Goal: Transaction & Acquisition: Download file/media

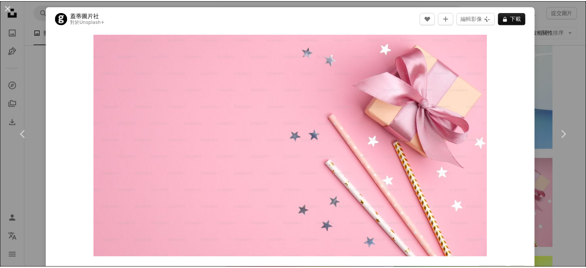
scroll to position [3331, 0]
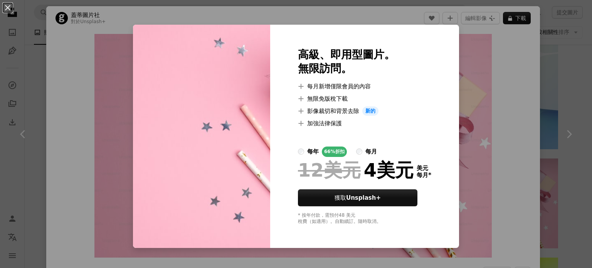
click at [508, 60] on div "An X shape 高級、即用型圖片。 無限訪問。 A plus sign 每月新增僅限會員的內容 A plus sign 無限免版稅下載 A plus s…" at bounding box center [296, 134] width 592 height 268
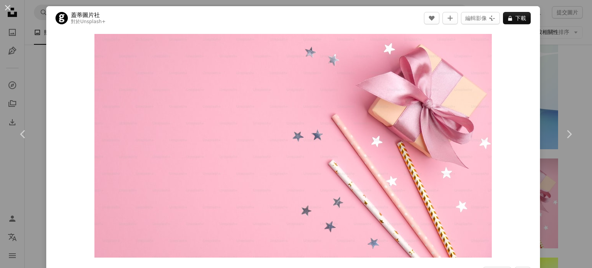
click at [537, 81] on div "An X shape Chevron left Chevron right 蓋蒂圖片社 對於 Unsplash+ A heart A plus sign 編輯…" at bounding box center [296, 134] width 592 height 268
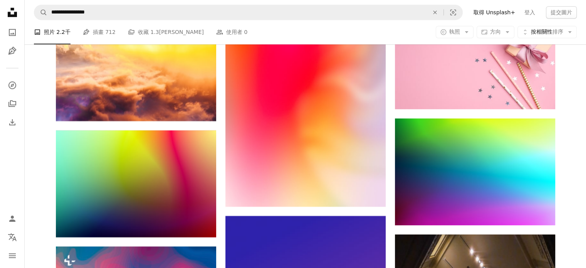
scroll to position [3486, 0]
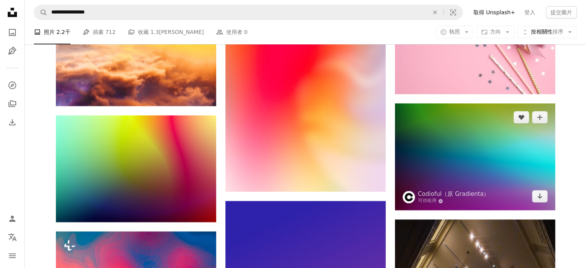
click at [491, 155] on img at bounding box center [475, 156] width 160 height 107
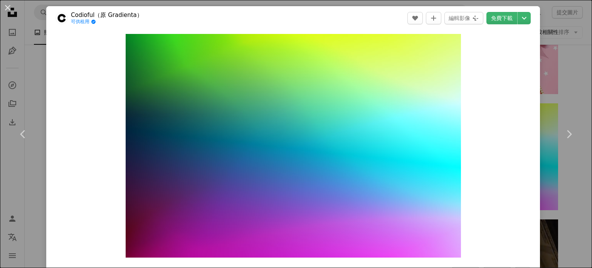
click at [571, 78] on div "An X shape Chevron left Chevron right Codioful（原 Gradienta） 可供租用 A checkmark in…" at bounding box center [296, 134] width 592 height 268
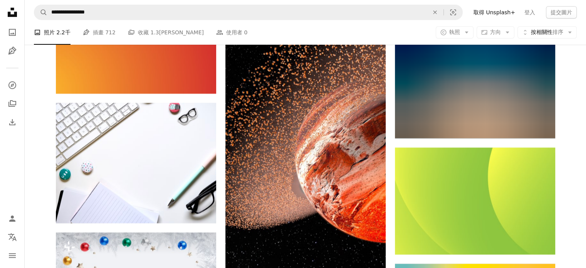
scroll to position [5604, 0]
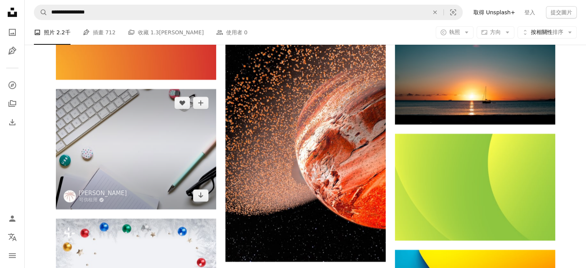
click at [139, 152] on img at bounding box center [136, 149] width 160 height 120
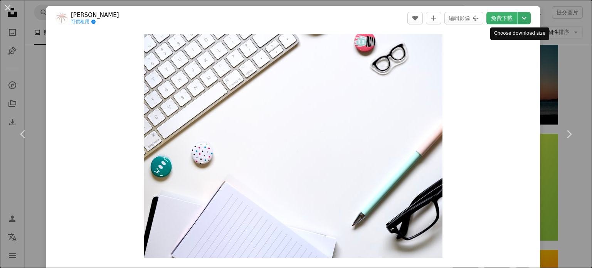
click at [518, 21] on icon "Chevron down" at bounding box center [524, 17] width 12 height 9
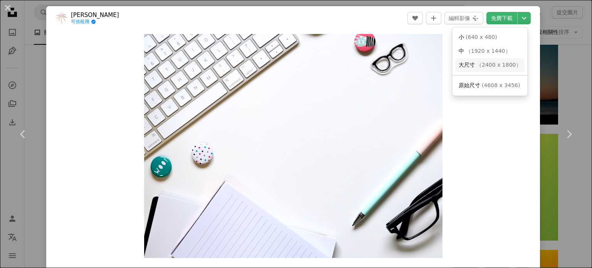
click at [502, 69] on link "大尺寸 （ 2400 x 1800 ）" at bounding box center [489, 65] width 69 height 14
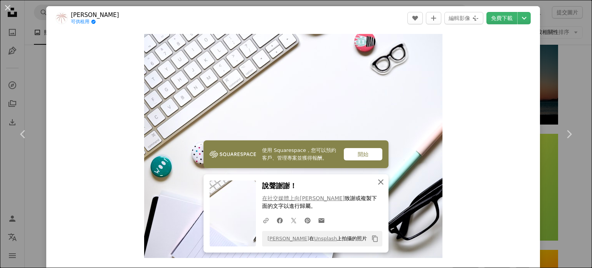
click at [376, 181] on icon "An X shape" at bounding box center [380, 181] width 9 height 9
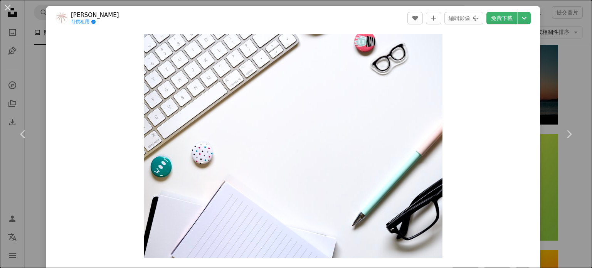
click at [574, 71] on div "An X shape Chevron left Chevron right 傑斯[PERSON_NAME] 可供租用 A checkmark inside o…" at bounding box center [296, 134] width 592 height 268
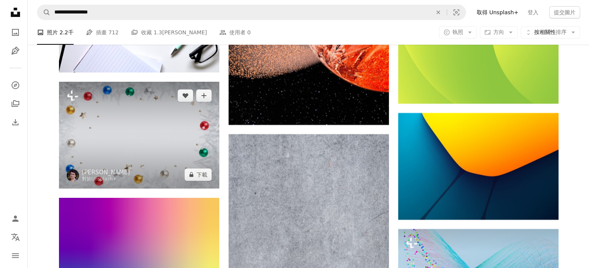
scroll to position [5758, 0]
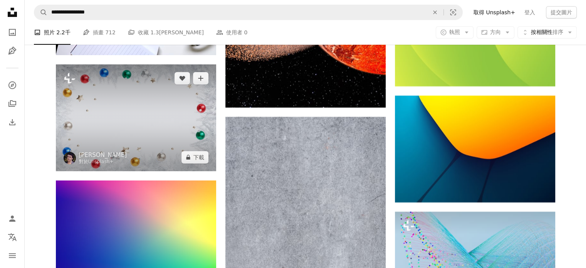
click at [97, 138] on img at bounding box center [136, 117] width 160 height 107
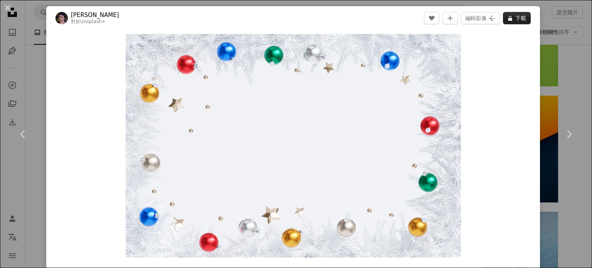
click at [508, 15] on button "A lock 下載" at bounding box center [517, 18] width 28 height 12
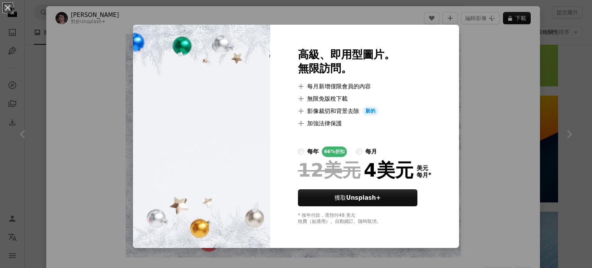
click at [478, 74] on div "An X shape 高級、即用型圖片。 無限訪問。 A plus sign 每月新增僅限會員的內容 A plus sign 無限免版稅下載 A plus s…" at bounding box center [296, 134] width 592 height 268
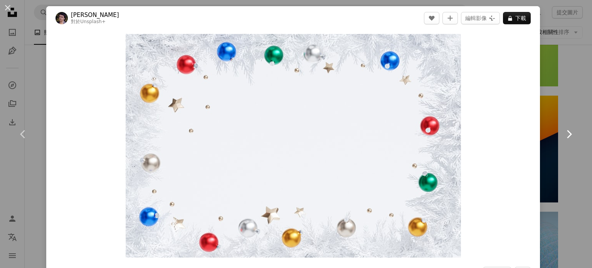
click at [560, 101] on link "Chevron right" at bounding box center [568, 134] width 46 height 74
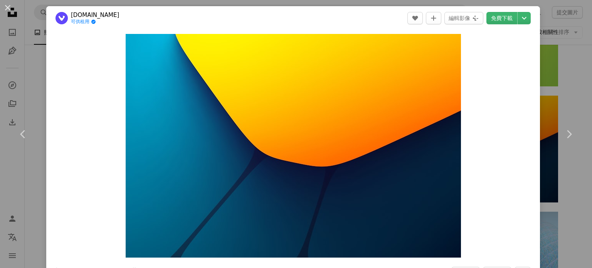
click at [42, 45] on div "An X shape Chevron left Chevron right [DOMAIN_NAME] 可供租用 A checkmark inside of …" at bounding box center [296, 134] width 592 height 268
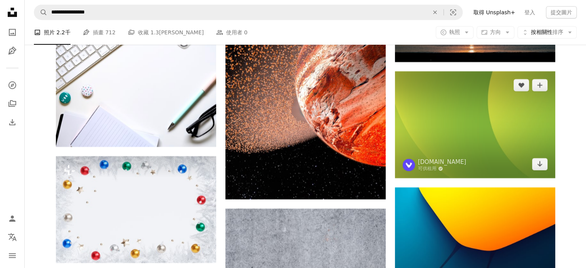
scroll to position [5604, 0]
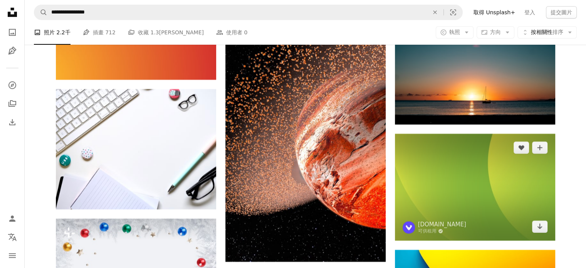
click at [488, 166] on img at bounding box center [475, 187] width 160 height 107
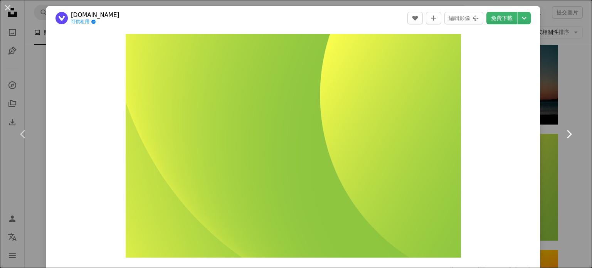
click at [574, 100] on link "Chevron right" at bounding box center [568, 134] width 46 height 74
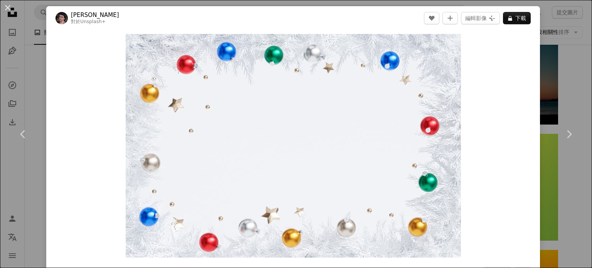
click at [12, 7] on button "An X shape" at bounding box center [7, 7] width 9 height 9
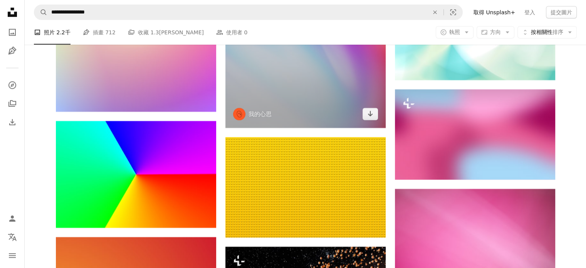
scroll to position [5065, 0]
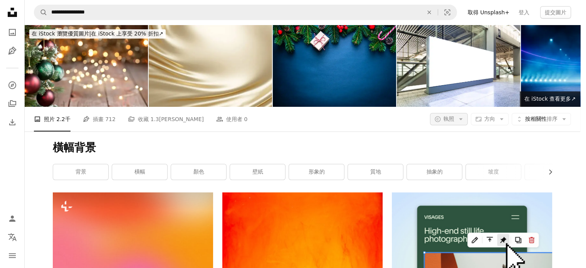
click at [464, 116] on icon "Arrow down" at bounding box center [460, 119] width 7 height 7
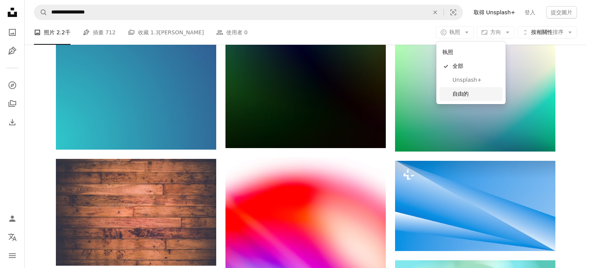
click at [463, 94] on font "自由的" at bounding box center [460, 94] width 16 height 6
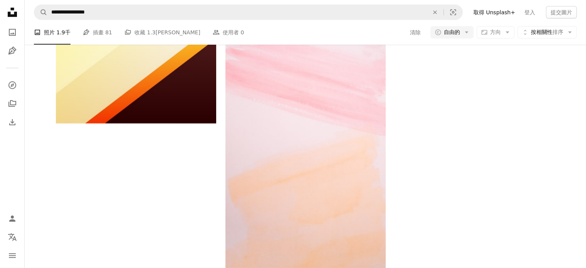
scroll to position [770, 0]
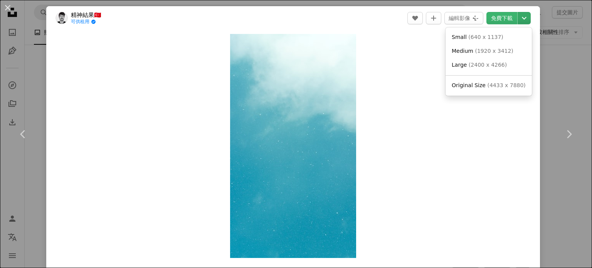
click at [519, 17] on icon "Chevron down" at bounding box center [524, 17] width 12 height 9
click at [482, 65] on font "2400 x 4266" at bounding box center [496, 65] width 34 height 6
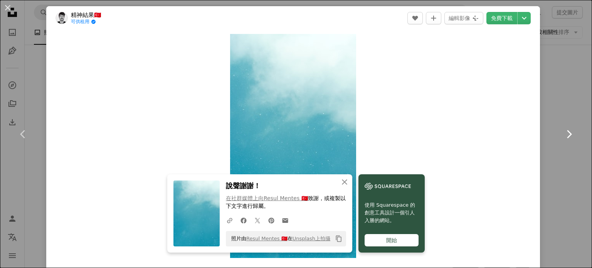
click at [570, 100] on link "Chevron right" at bounding box center [568, 134] width 46 height 74
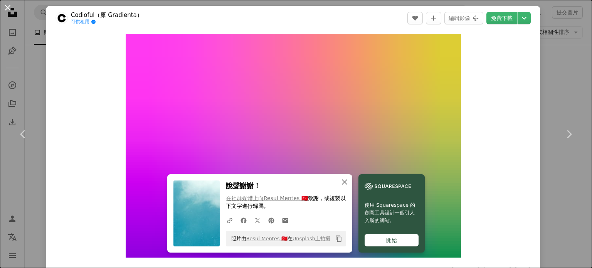
click at [5, 10] on button "An X shape" at bounding box center [7, 7] width 9 height 9
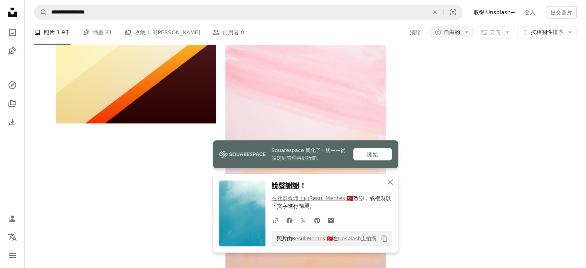
scroll to position [963, 0]
click at [390, 184] on icon "An X shape" at bounding box center [390, 181] width 9 height 9
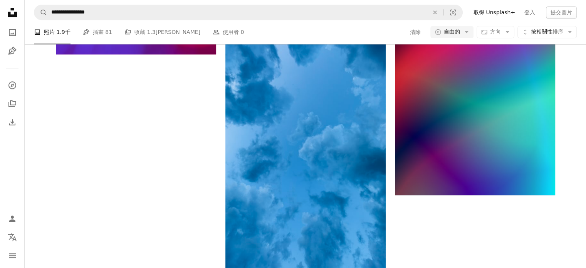
scroll to position [2388, 0]
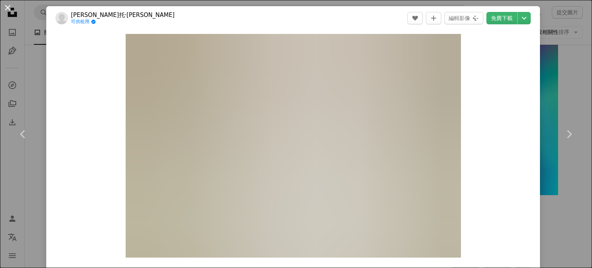
click at [7, 11] on button "An X shape" at bounding box center [7, 7] width 9 height 9
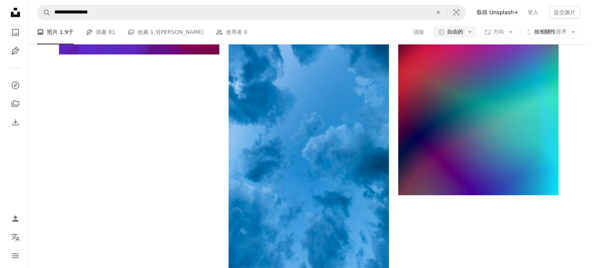
scroll to position [2735, 0]
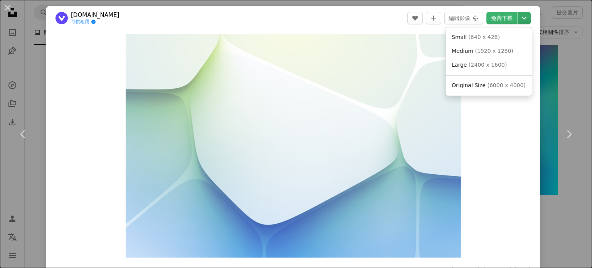
click at [518, 17] on icon "Chevron down" at bounding box center [524, 17] width 12 height 9
click at [495, 67] on font "2400 x 1600" at bounding box center [493, 65] width 34 height 6
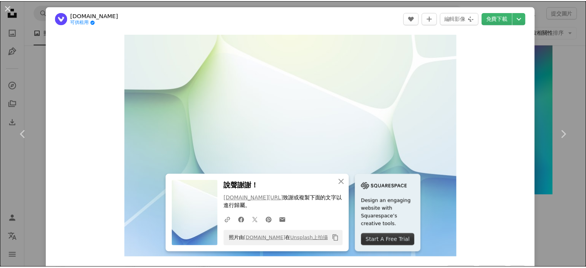
scroll to position [234, 0]
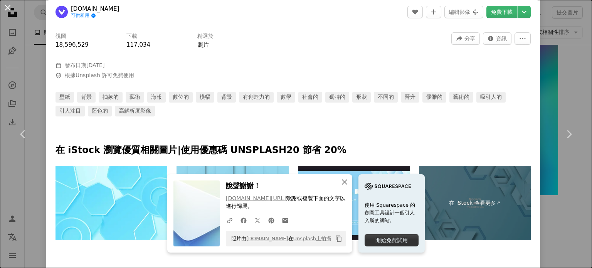
click at [5, 10] on button "An X shape" at bounding box center [7, 7] width 9 height 9
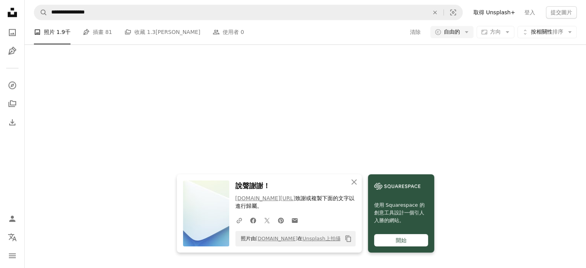
scroll to position [2812, 0]
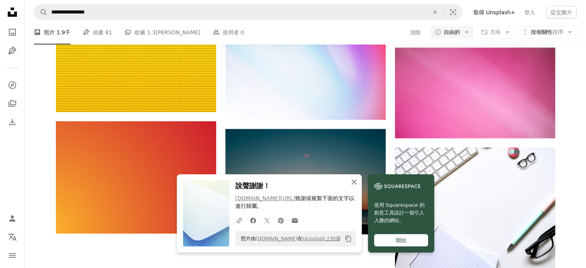
click at [353, 181] on icon "button" at bounding box center [353, 181] width 5 height 5
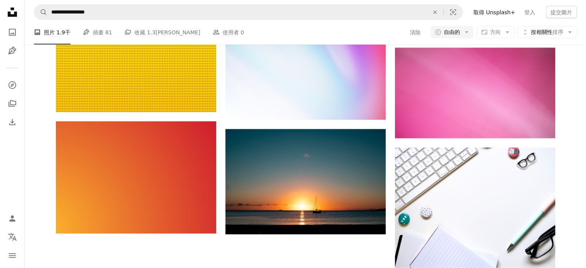
scroll to position [3236, 0]
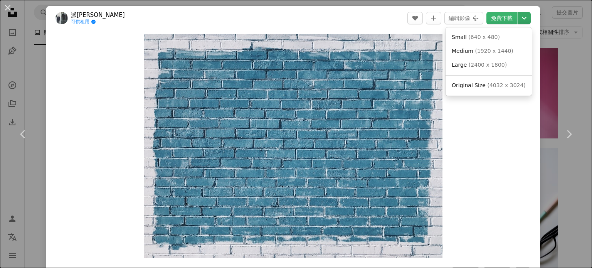
click at [518, 19] on icon "Chevron down" at bounding box center [524, 17] width 12 height 9
click at [506, 61] on link "大尺寸 （ 2400 x 1800 ）" at bounding box center [487, 65] width 74 height 14
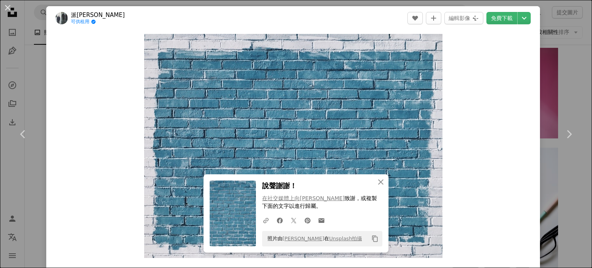
drag, startPoint x: 7, startPoint y: 8, endPoint x: 45, endPoint y: 104, distance: 102.9
click at [7, 8] on button "An X shape" at bounding box center [7, 7] width 9 height 9
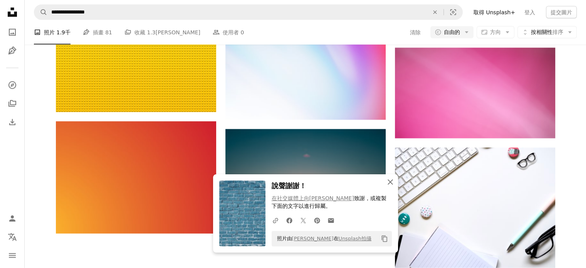
click at [394, 183] on icon "An X shape" at bounding box center [390, 181] width 9 height 9
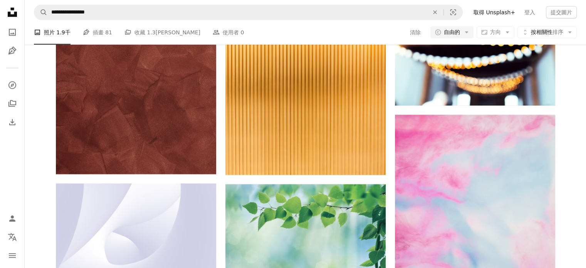
scroll to position [3737, 0]
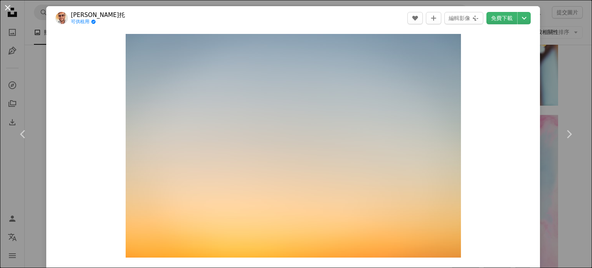
click at [6, 7] on button "An X shape" at bounding box center [7, 7] width 9 height 9
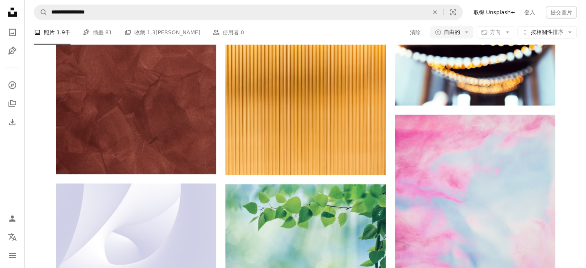
scroll to position [3891, 0]
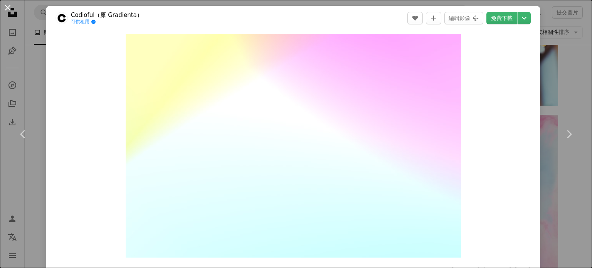
click at [4, 6] on button "An X shape" at bounding box center [7, 7] width 9 height 9
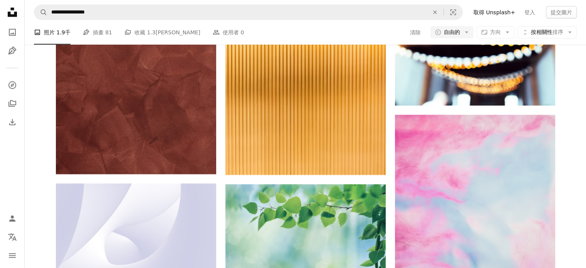
scroll to position [5201, 0]
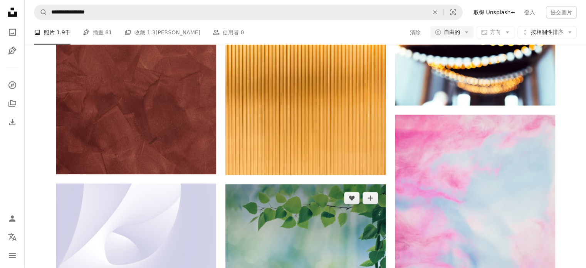
click at [347, 184] on img at bounding box center [305, 264] width 160 height 160
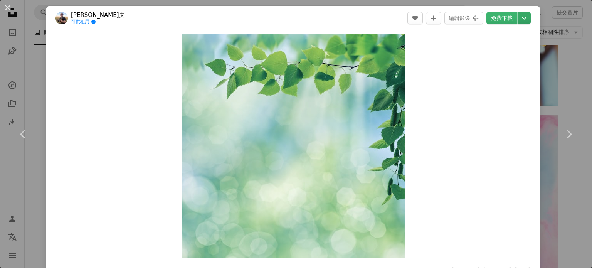
click at [516, 25] on header "[PERSON_NAME]夫 可供租用 A checkmark inside of a circle A heart A plus sign 編輯影像 Plu…" at bounding box center [292, 18] width 493 height 24
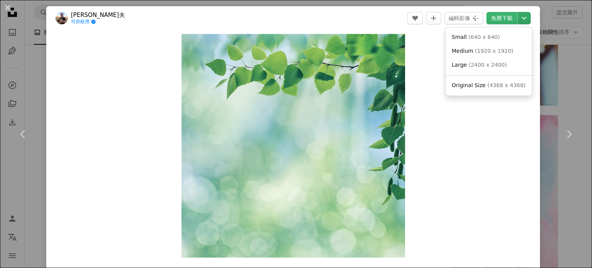
click at [517, 24] on button "Chevron down" at bounding box center [523, 18] width 13 height 12
click at [501, 72] on div "小 ( 640 x 640 ) 中 （ 1920 x 1920 ） 大尺寸 （ 2400 x 2400 ） 原始尺寸 （ 4368 x 4368 ） 編輯影像…" at bounding box center [487, 61] width 81 height 68
click at [501, 65] on font "2400 x 2400" at bounding box center [493, 65] width 34 height 6
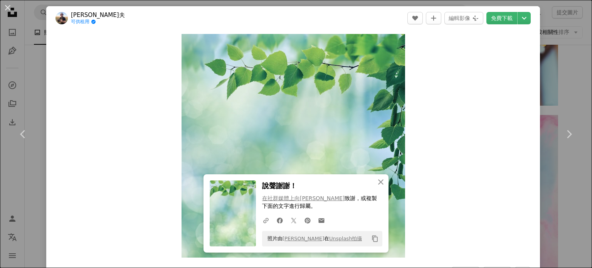
drag, startPoint x: 576, startPoint y: 82, endPoint x: 485, endPoint y: 145, distance: 110.3
click at [576, 82] on div "An X shape Chevron left Chevron right [PERSON_NAME]夫 可供租用 A checkmark inside of…" at bounding box center [296, 134] width 592 height 268
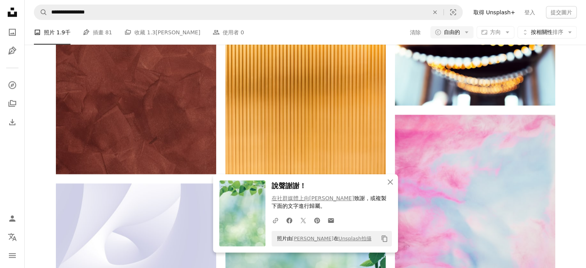
scroll to position [5316, 0]
click at [389, 180] on icon "button" at bounding box center [390, 181] width 5 height 5
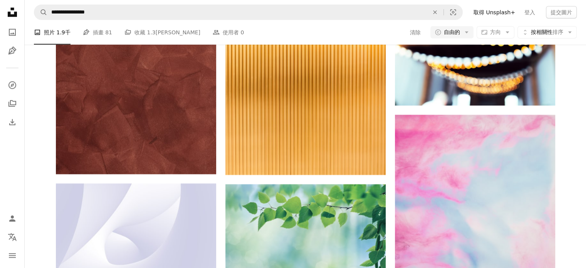
scroll to position [5547, 0]
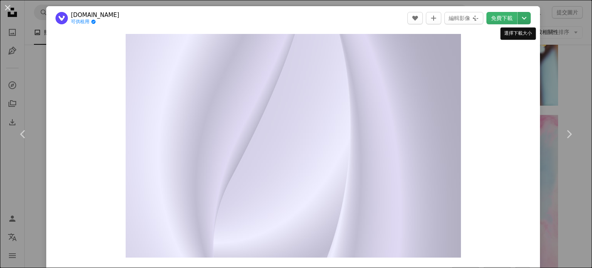
click at [518, 19] on icon "Chevron down" at bounding box center [524, 17] width 12 height 9
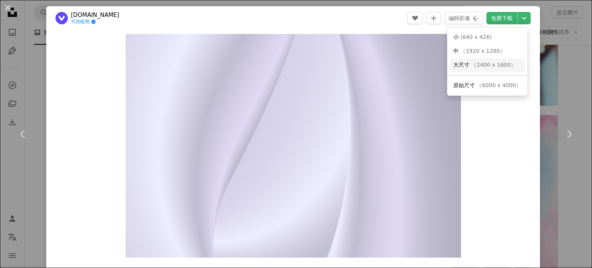
click at [505, 66] on font "2400 x 1600" at bounding box center [493, 65] width 34 height 6
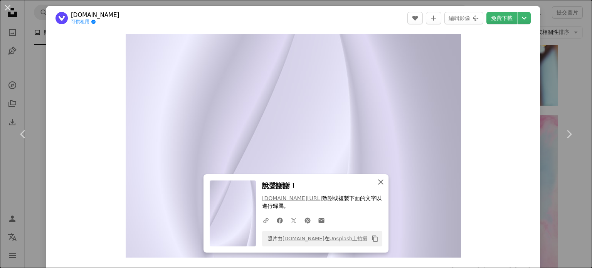
drag, startPoint x: 376, startPoint y: 178, endPoint x: 368, endPoint y: 175, distance: 8.6
click at [376, 178] on icon "An X shape" at bounding box center [380, 181] width 9 height 9
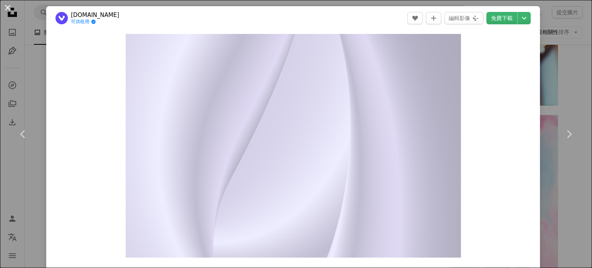
click at [6, 10] on button "An X shape" at bounding box center [7, 7] width 9 height 9
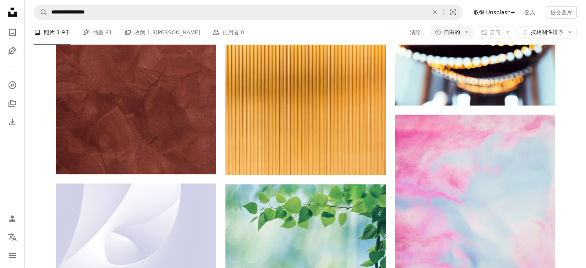
scroll to position [5509, 0]
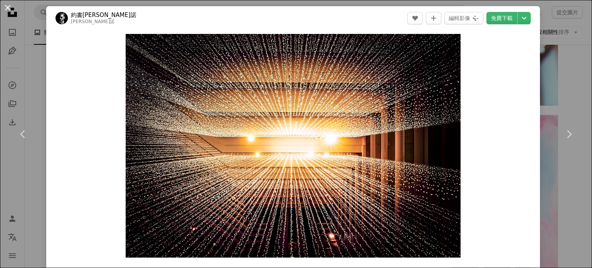
click at [7, 4] on button "An X shape" at bounding box center [7, 7] width 9 height 9
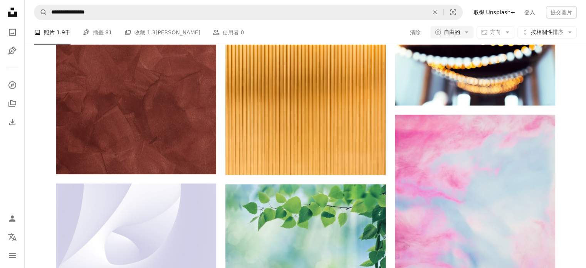
scroll to position [5971, 0]
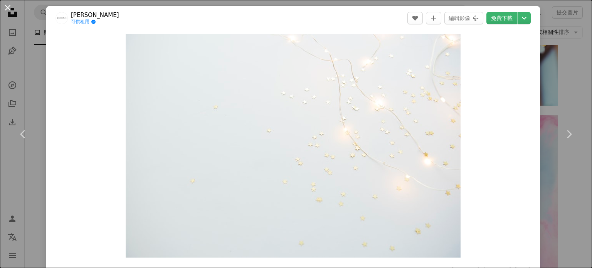
click at [11, 6] on button "An X shape" at bounding box center [7, 7] width 9 height 9
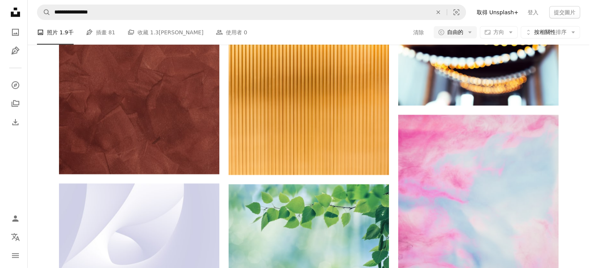
scroll to position [6549, 0]
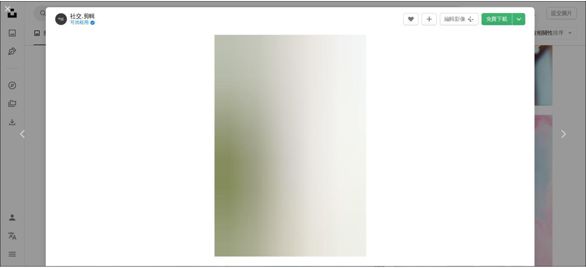
scroll to position [39, 0]
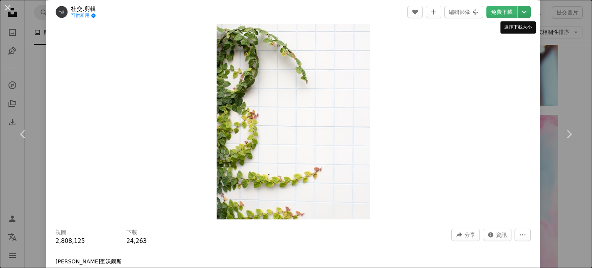
click at [520, 8] on icon "Chevron down" at bounding box center [524, 11] width 12 height 9
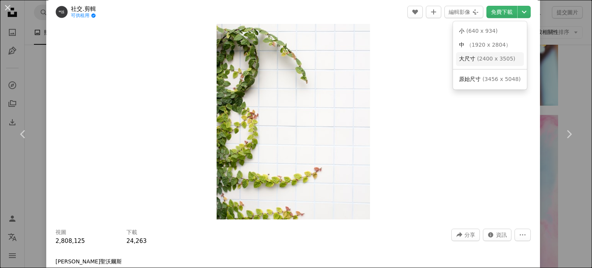
click at [487, 60] on font "2400 x 3505" at bounding box center [496, 58] width 34 height 6
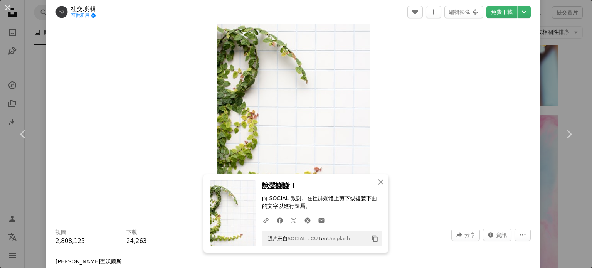
click at [579, 80] on div "An X shape Chevron left Chevron right 社交.剪輯 可供租用 A checkmark inside of a circle…" at bounding box center [296, 134] width 592 height 268
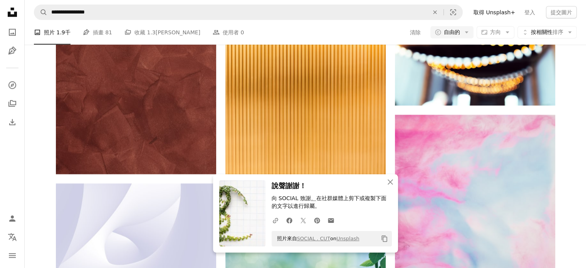
scroll to position [6818, 0]
click at [390, 181] on icon "button" at bounding box center [390, 181] width 5 height 5
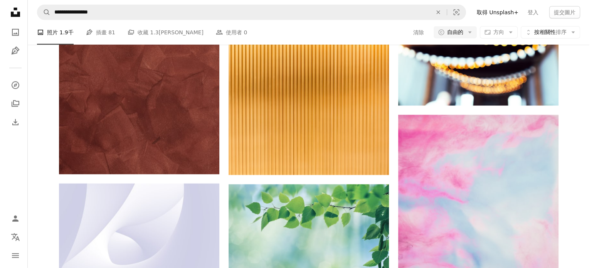
scroll to position [7242, 0]
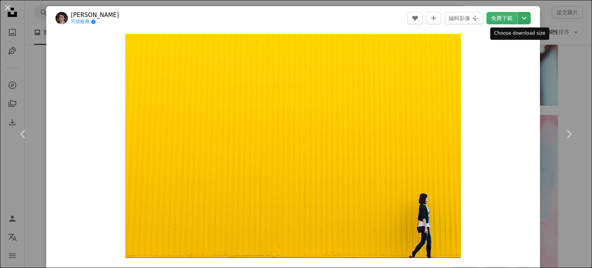
click at [518, 14] on icon "Chevron down" at bounding box center [524, 17] width 12 height 9
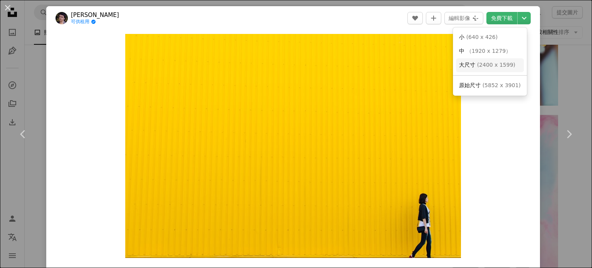
click at [494, 67] on font "2400 x 1599" at bounding box center [496, 65] width 34 height 6
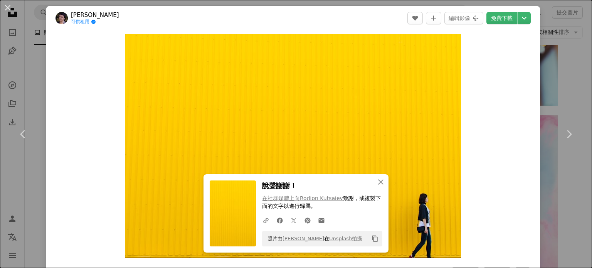
click at [570, 81] on div "An X shape Chevron left Chevron right 羅迪翁‧庫察耶夫 可供租用 A checkmark inside of a cir…" at bounding box center [296, 134] width 592 height 268
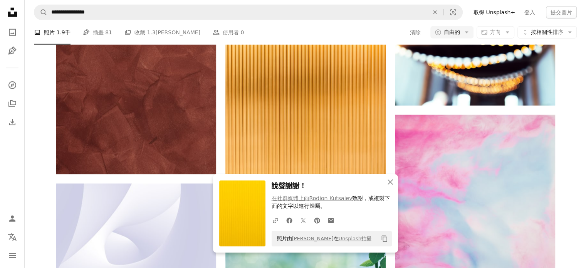
scroll to position [7088, 0]
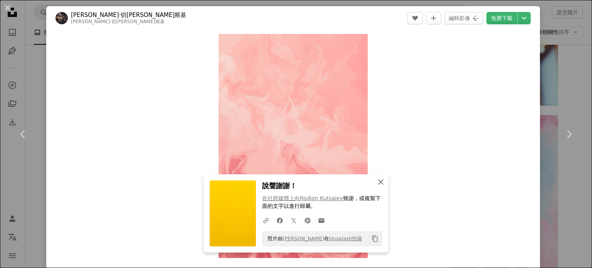
click at [379, 181] on icon "An X shape" at bounding box center [380, 181] width 9 height 9
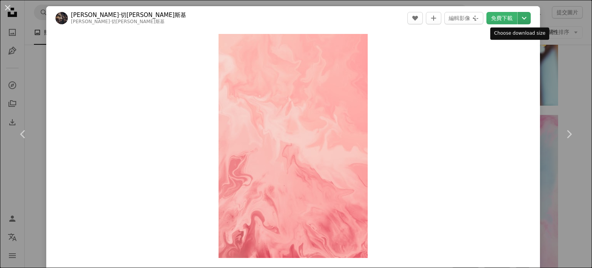
click at [518, 17] on icon "Chevron down" at bounding box center [524, 17] width 12 height 9
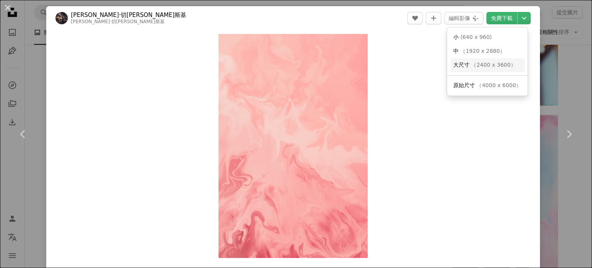
click at [487, 69] on span "大尺寸 （ 2400 x 3600 ）" at bounding box center [484, 65] width 63 height 8
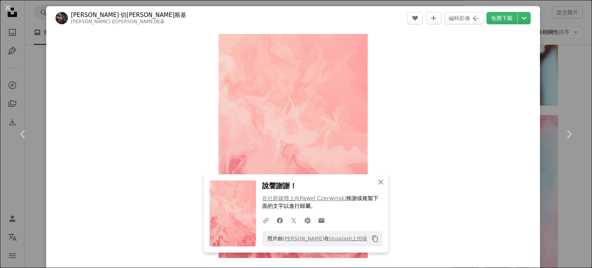
click at [561, 78] on div "An X shape Chevron left Chevron right [PERSON_NAME]·切[PERSON_NAME]斯基 [PERSON_NA…" at bounding box center [296, 134] width 592 height 268
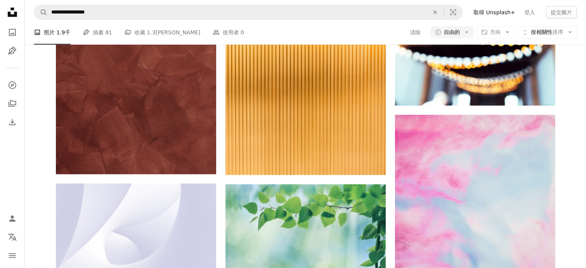
scroll to position [9207, 0]
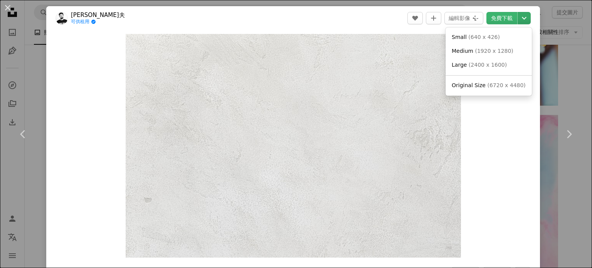
click at [518, 20] on icon "Chevron down" at bounding box center [524, 17] width 12 height 9
click at [510, 67] on font "2400 x 1600" at bounding box center [499, 65] width 34 height 6
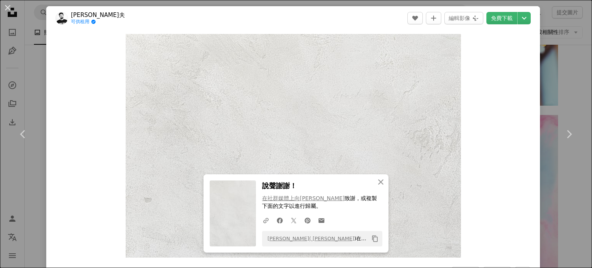
drag, startPoint x: 576, startPoint y: 86, endPoint x: 524, endPoint y: 89, distance: 52.5
click at [576, 86] on div "An X shape Chevron left Chevron right 謝爾蓋·科捷涅夫 可供租用 A checkmark inside of a cir…" at bounding box center [296, 134] width 592 height 268
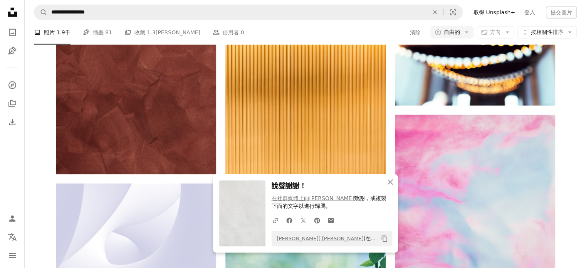
scroll to position [9554, 0]
click at [392, 183] on icon "An X shape" at bounding box center [390, 181] width 9 height 9
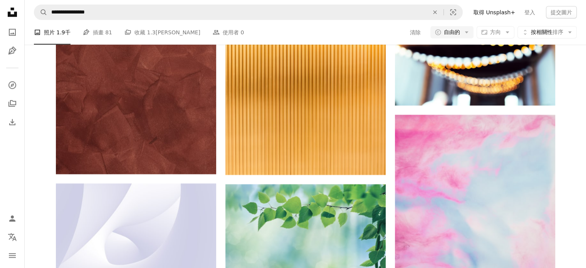
scroll to position [16642, 0]
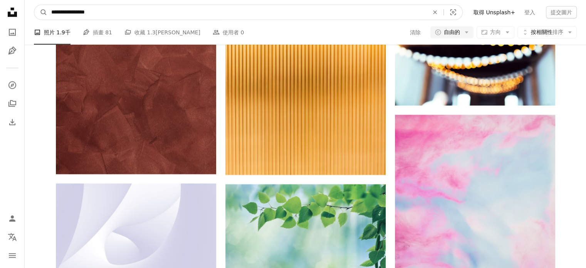
click at [126, 8] on input "**********" at bounding box center [236, 12] width 379 height 15
drag, startPoint x: 70, startPoint y: 13, endPoint x: 151, endPoint y: 23, distance: 81.5
click at [150, 20] on div "**********" at bounding box center [236, 12] width 379 height 15
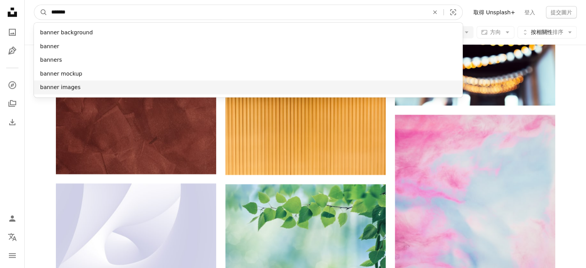
type input "******"
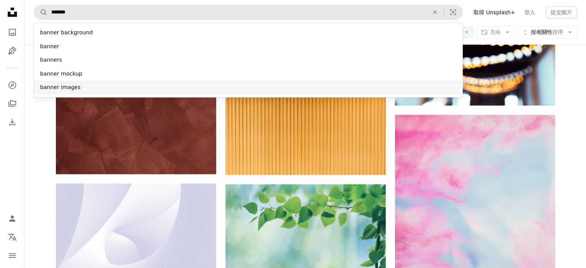
click at [122, 81] on div "banner images" at bounding box center [248, 88] width 429 height 14
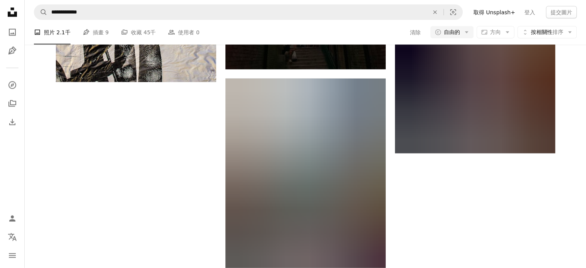
scroll to position [2966, 0]
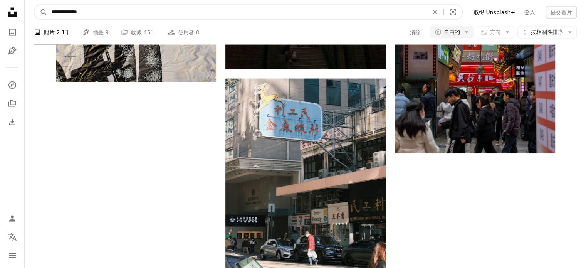
drag, startPoint x: 74, startPoint y: 12, endPoint x: 125, endPoint y: 12, distance: 50.9
click at [125, 12] on input "**********" at bounding box center [236, 12] width 379 height 15
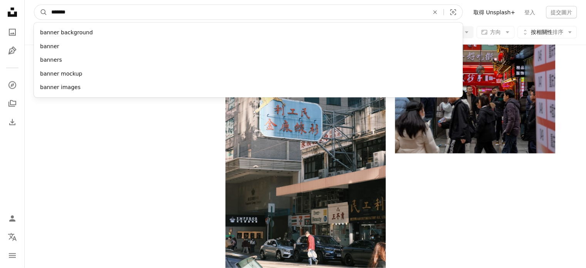
click at [51, 12] on input "******" at bounding box center [236, 12] width 379 height 15
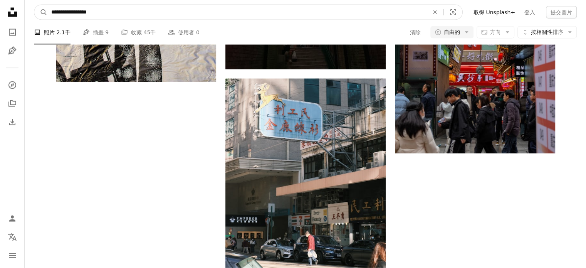
type input "**********"
click button "A magnifying glass" at bounding box center [40, 12] width 13 height 15
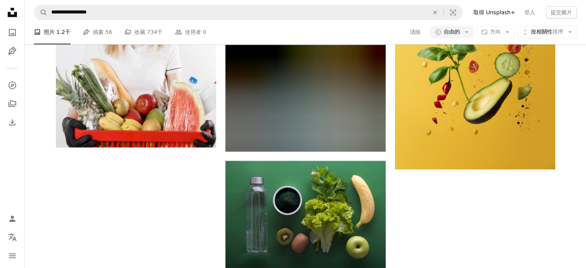
scroll to position [2581, 0]
